Goal: Find specific page/section: Find specific page/section

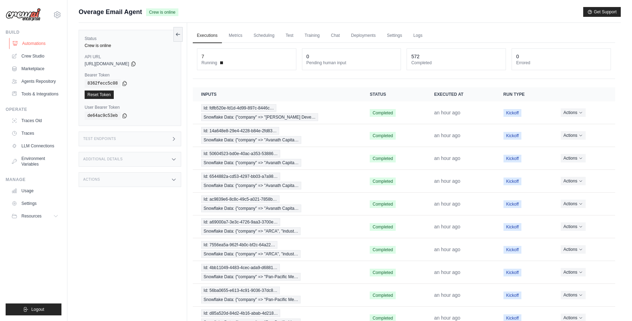
click at [35, 40] on link "Automations" at bounding box center [35, 43] width 53 height 11
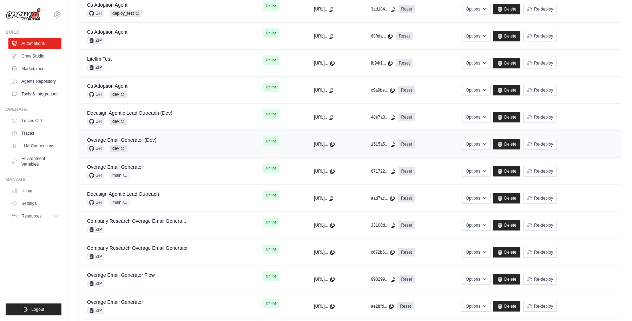
scroll to position [382, 0]
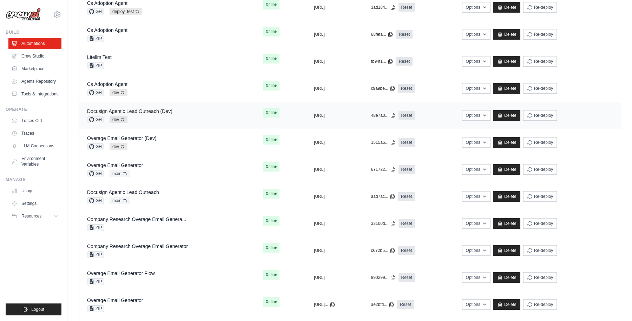
click at [148, 112] on link "Docusign Agentic Lead Outreach (Dev)" at bounding box center [129, 112] width 85 height 6
